Goal: Task Accomplishment & Management: Use online tool/utility

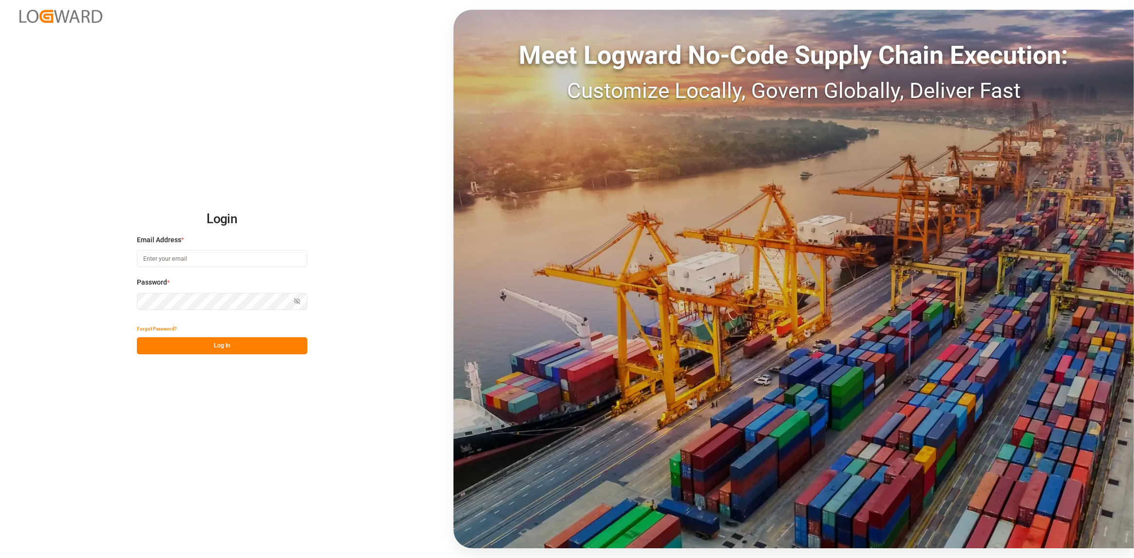
click at [224, 258] on input at bounding box center [222, 258] width 171 height 17
type input "[PERSON_NAME][EMAIL_ADDRESS][DOMAIN_NAME]"
click at [216, 340] on button "Log In" at bounding box center [222, 345] width 171 height 17
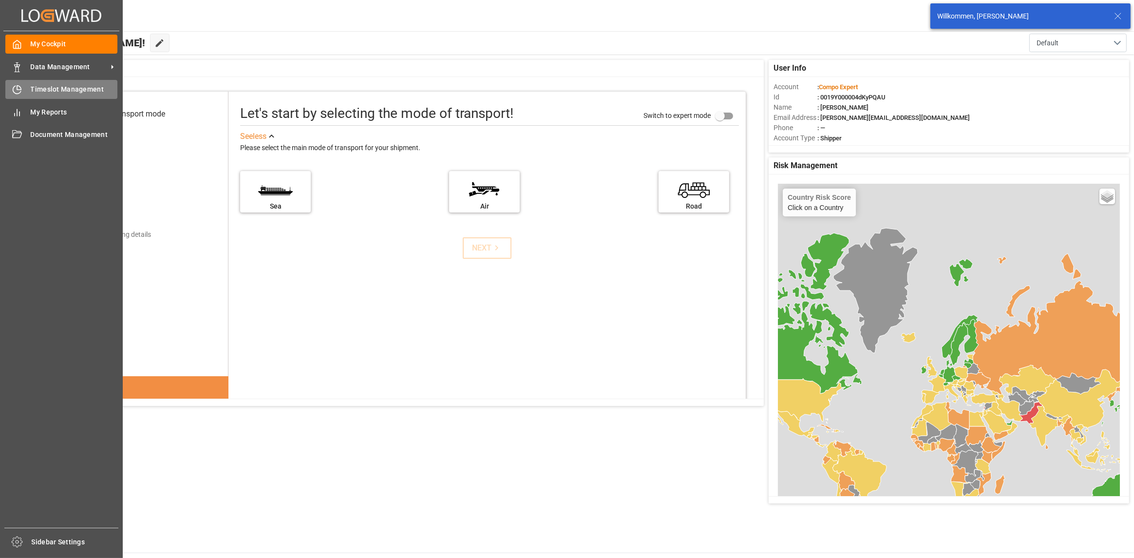
click at [21, 91] on icon at bounding box center [17, 90] width 10 height 10
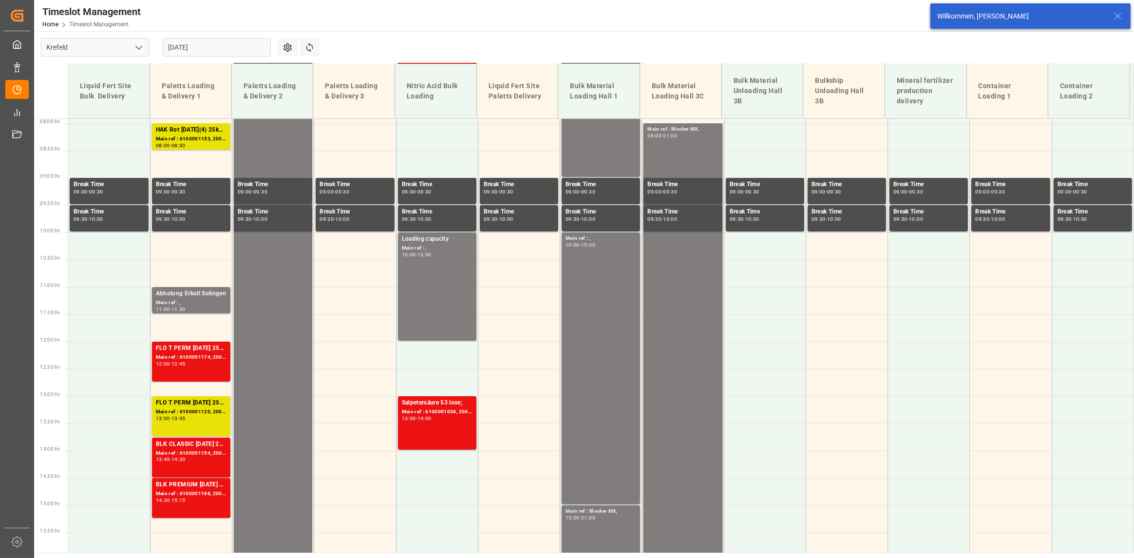
click at [232, 40] on input "[DATE]" at bounding box center [217, 47] width 108 height 19
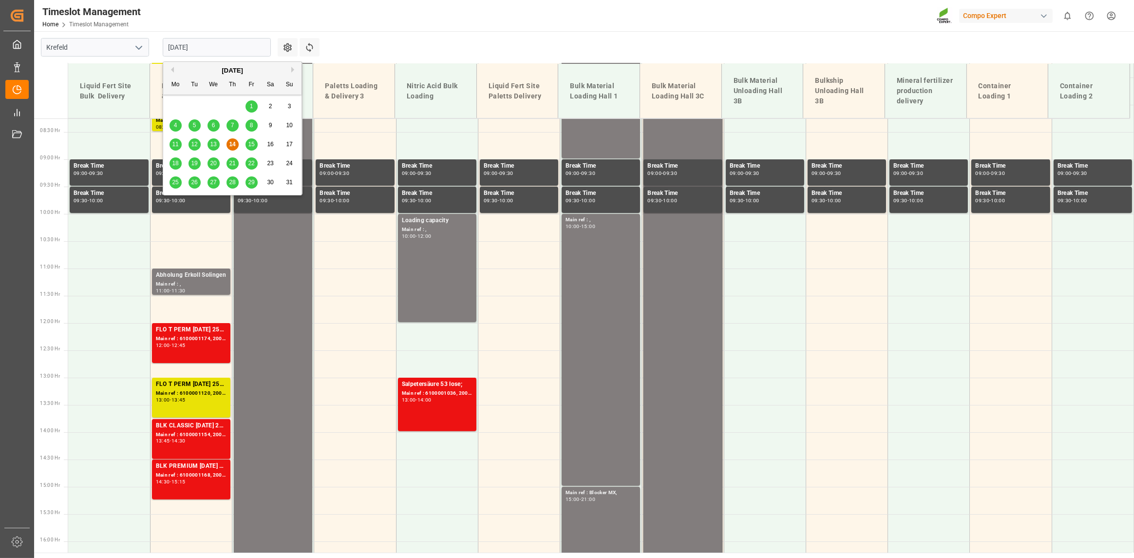
scroll to position [451, 0]
click at [169, 70] on button "Previous Month" at bounding box center [171, 70] width 6 height 6
click at [234, 180] on span "31" at bounding box center [232, 182] width 6 height 7
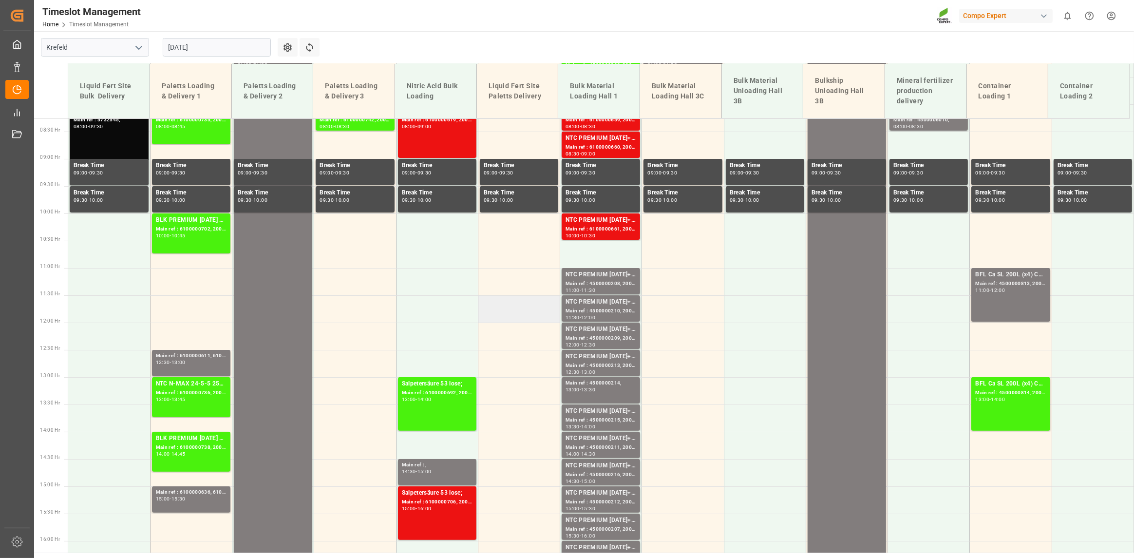
scroll to position [499, 0]
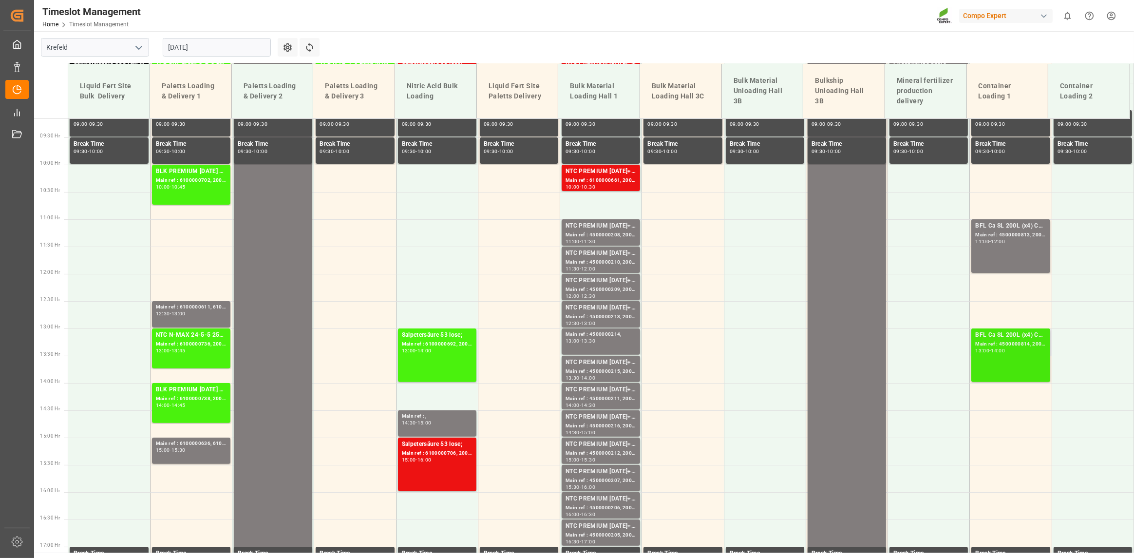
click at [986, 363] on div "BFL Ca SL 200L (x4) CL,ES,LAT MTO; Main ref : 4500000814, 2000000147; 13:00 - 1…" at bounding box center [1010, 355] width 71 height 50
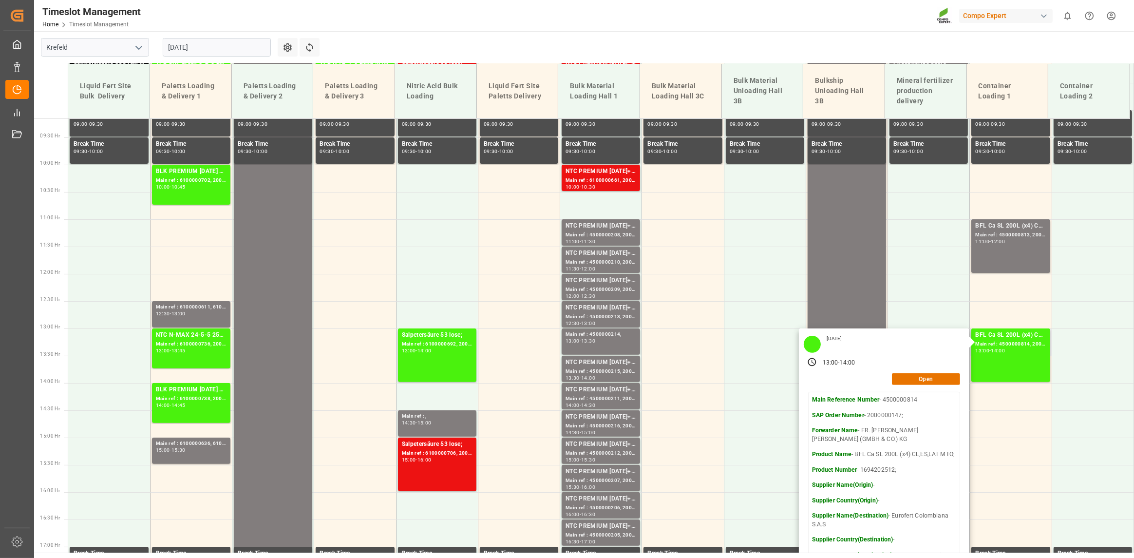
scroll to position [597, 0]
